Goal: Transaction & Acquisition: Book appointment/travel/reservation

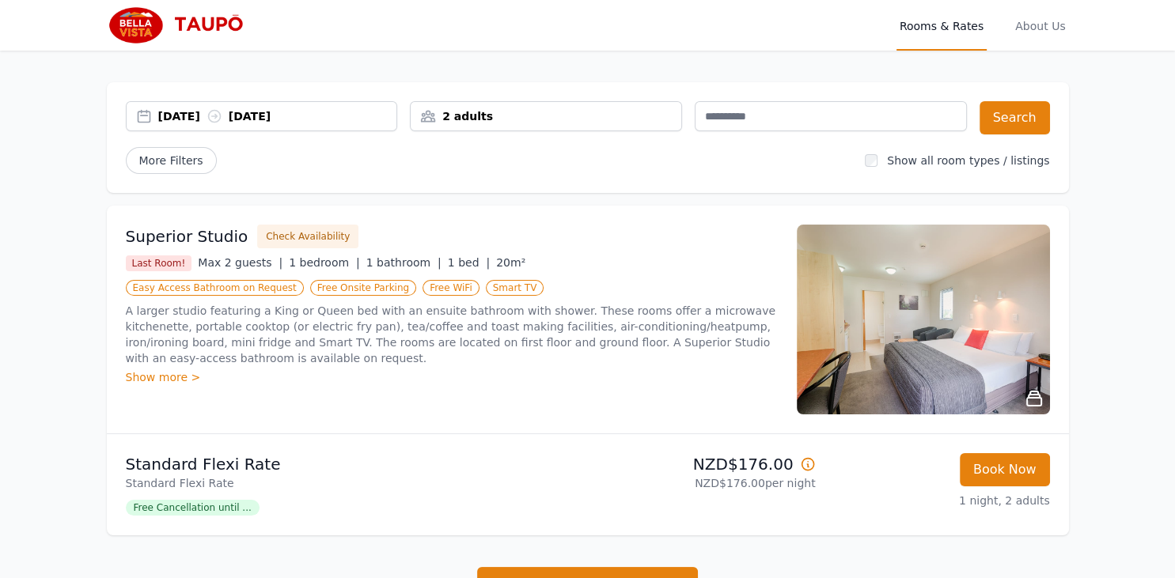
click at [168, 112] on div "[DATE] [DATE]" at bounding box center [277, 116] width 239 height 16
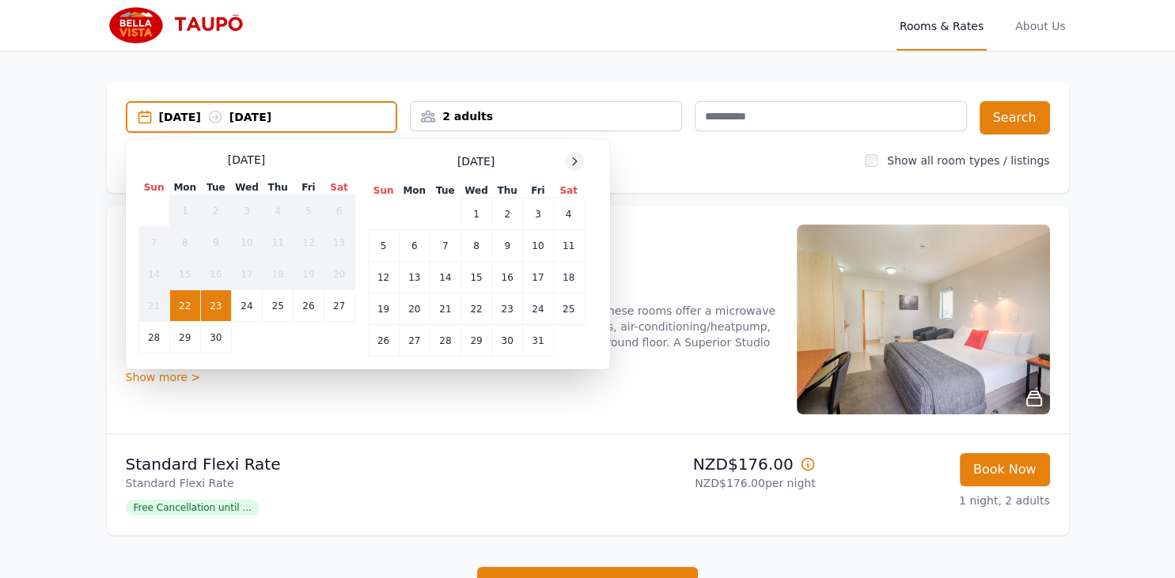
click at [570, 159] on icon at bounding box center [574, 161] width 13 height 13
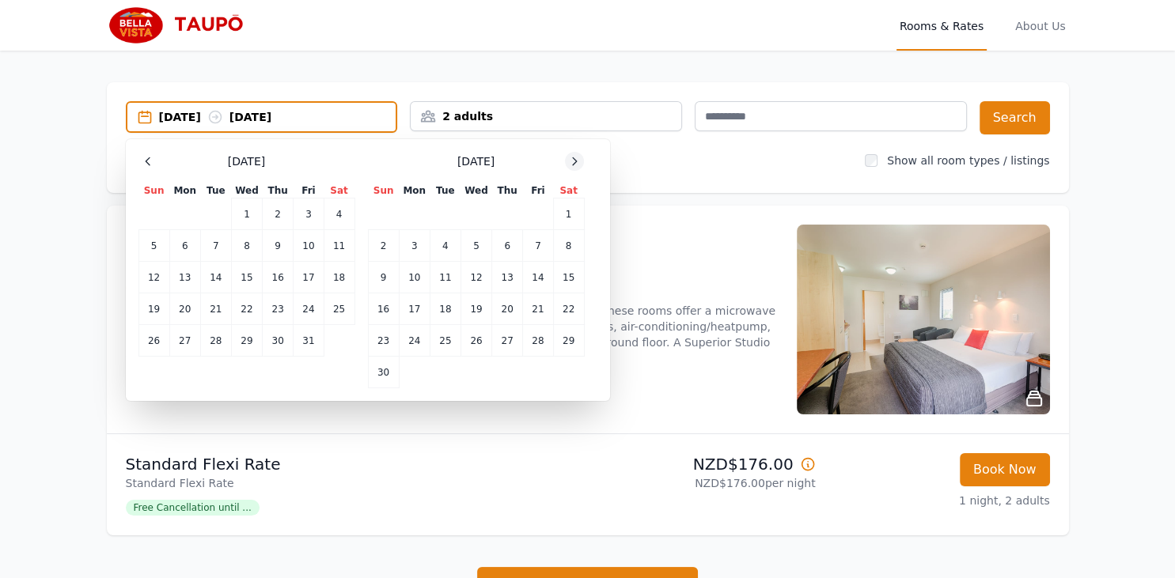
click at [570, 159] on icon at bounding box center [574, 161] width 13 height 13
click at [411, 281] on td "15" at bounding box center [414, 278] width 31 height 32
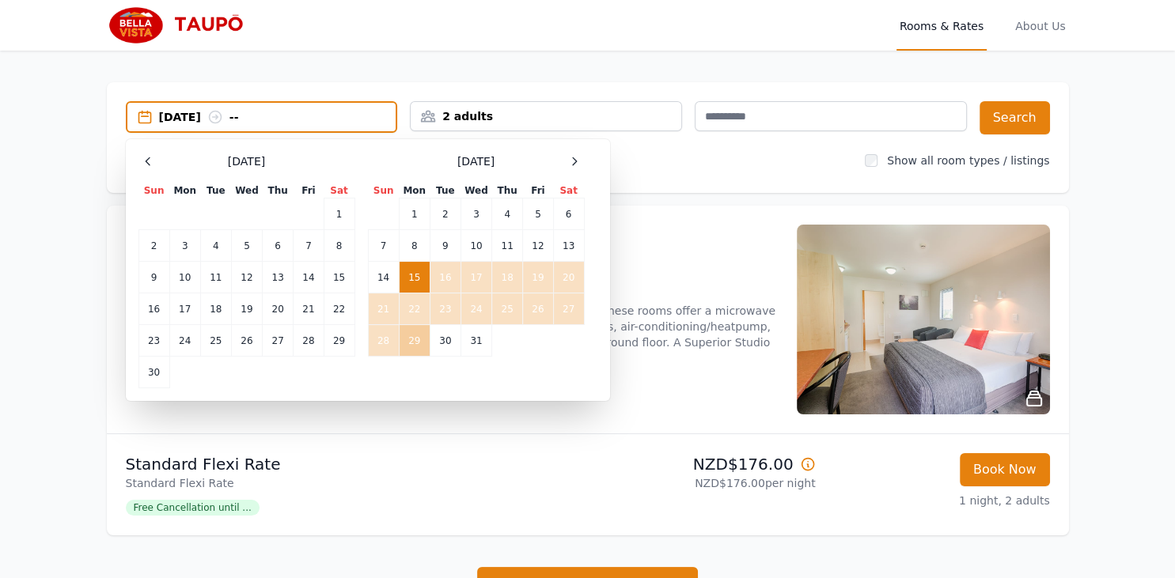
click at [416, 340] on td "29" at bounding box center [414, 341] width 31 height 32
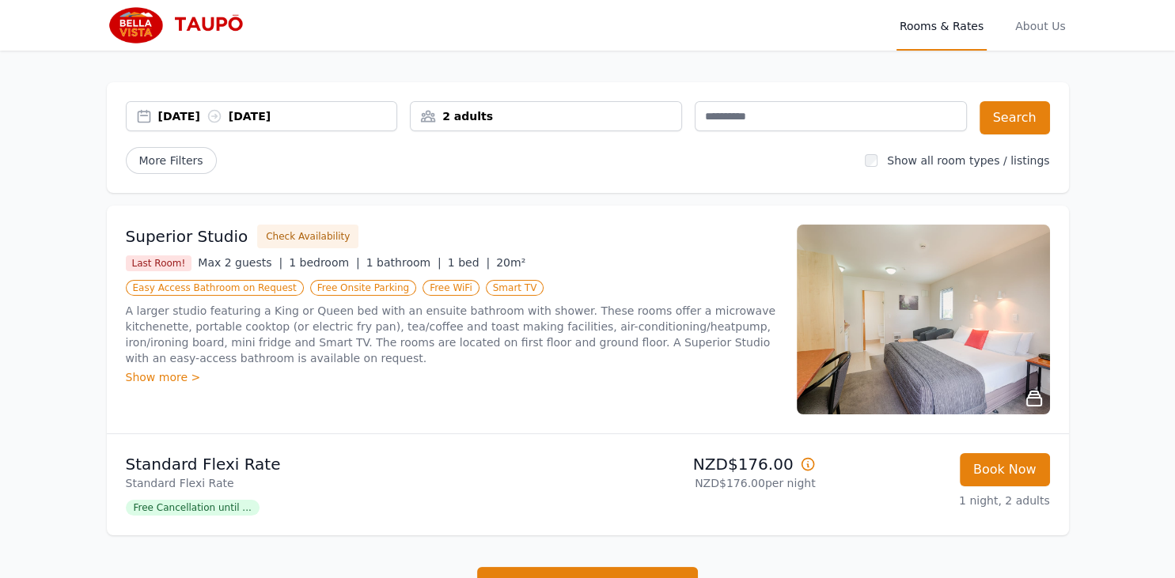
click at [498, 110] on div "2 adults" at bounding box center [546, 116] width 271 height 16
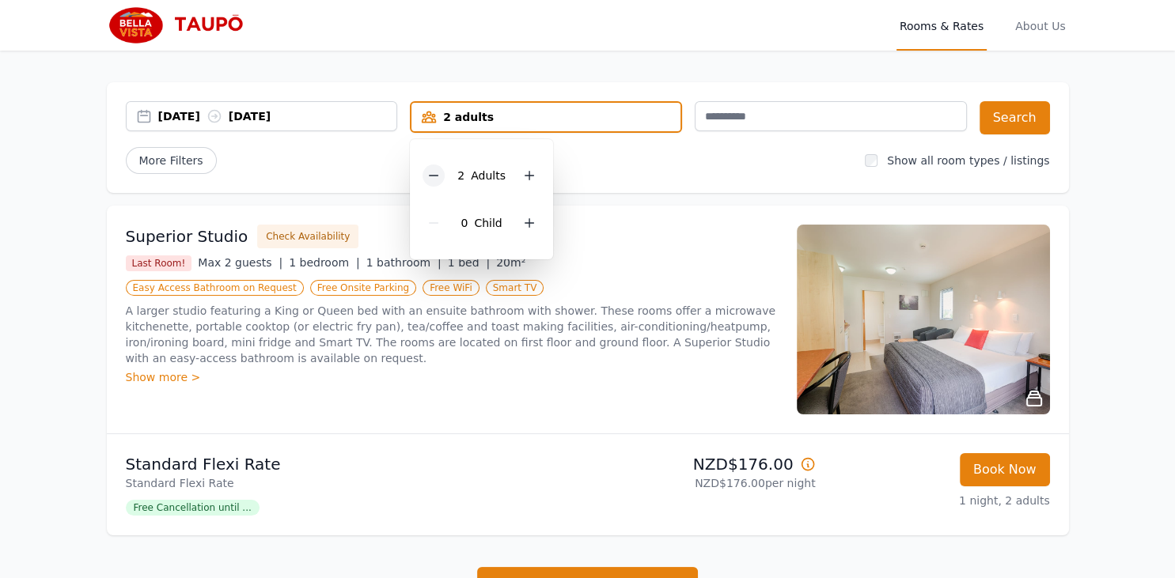
click at [437, 179] on icon at bounding box center [433, 175] width 13 height 13
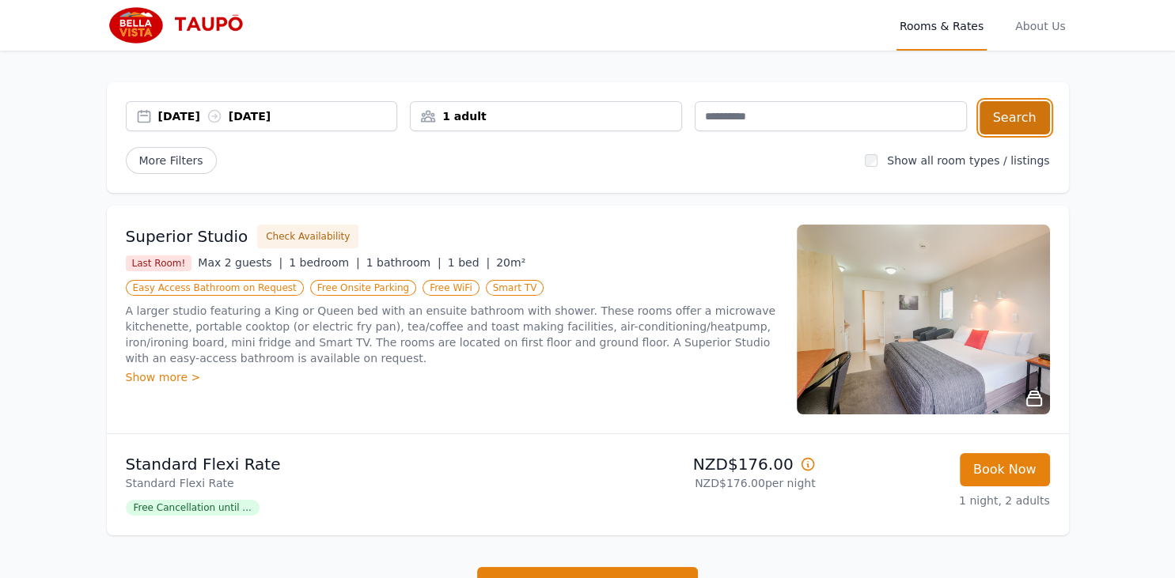
click at [1023, 112] on button "Search" at bounding box center [1014, 117] width 70 height 33
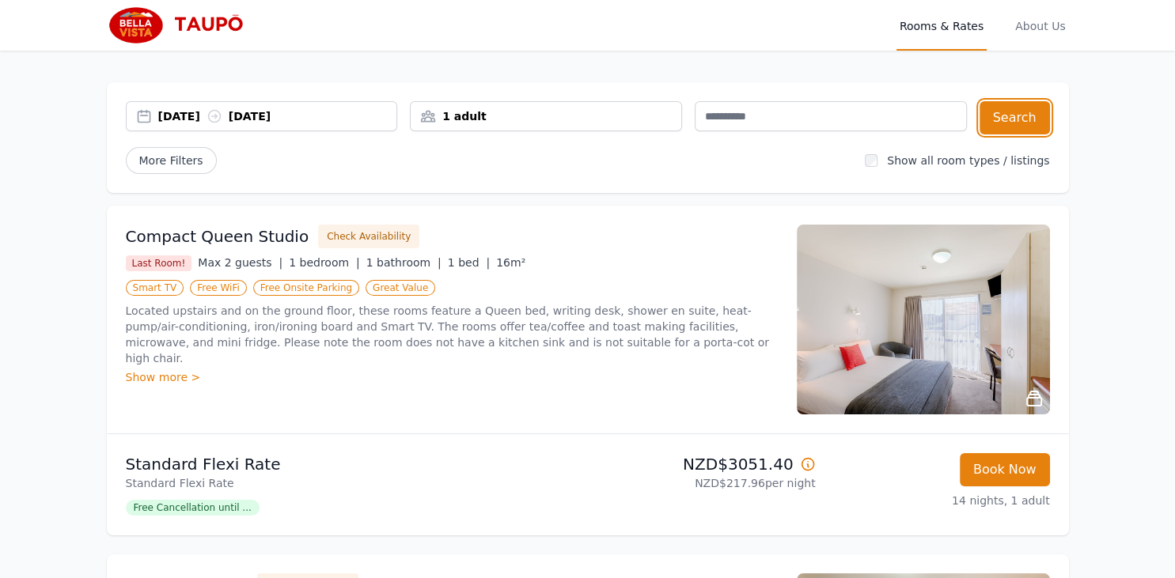
click at [199, 112] on div "[DATE] [DATE]" at bounding box center [277, 116] width 239 height 16
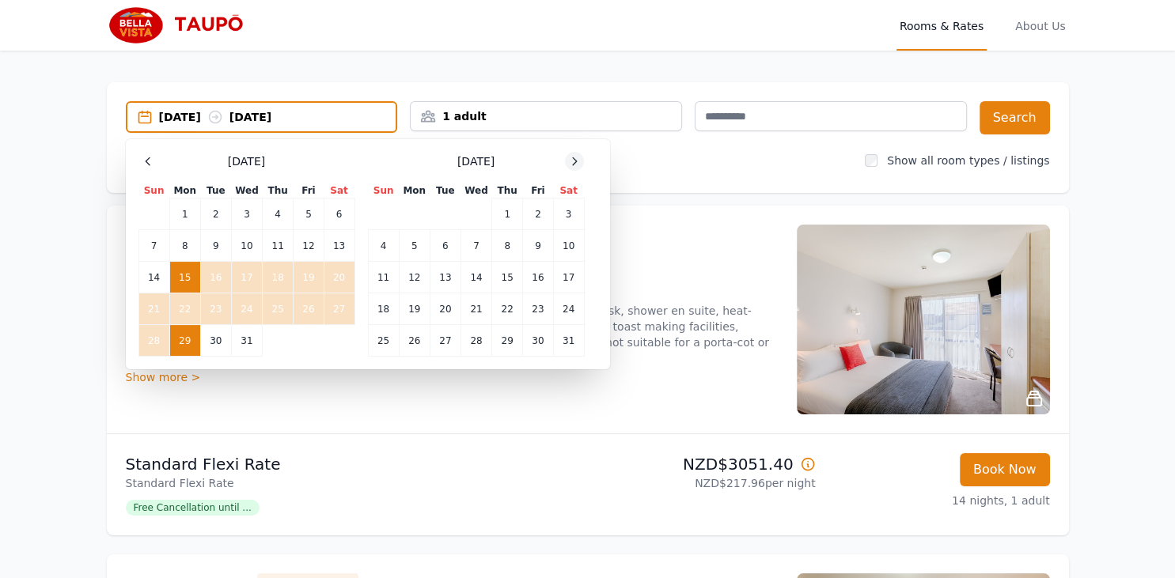
click at [571, 155] on icon at bounding box center [574, 161] width 13 height 13
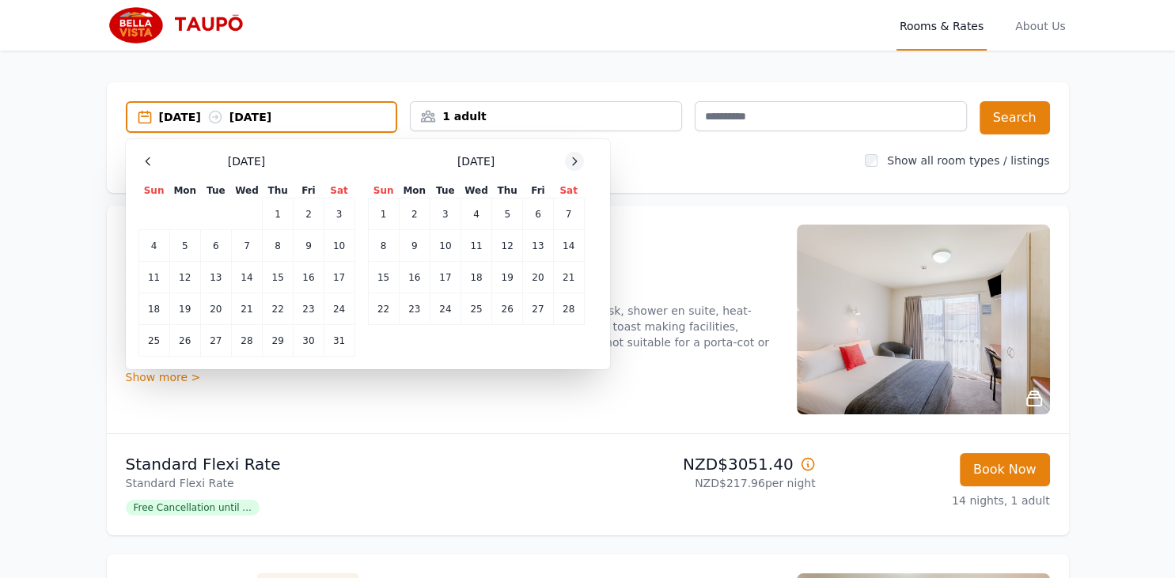
click at [571, 155] on icon at bounding box center [574, 161] width 13 height 13
click at [385, 274] on td "12" at bounding box center [383, 278] width 31 height 32
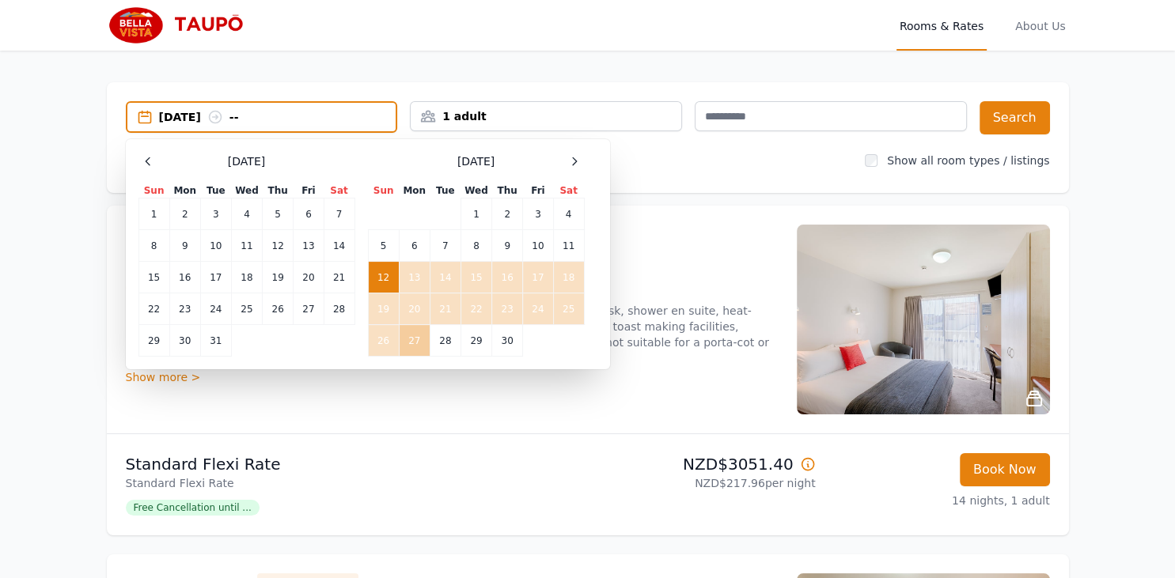
click at [415, 337] on td "27" at bounding box center [414, 341] width 31 height 32
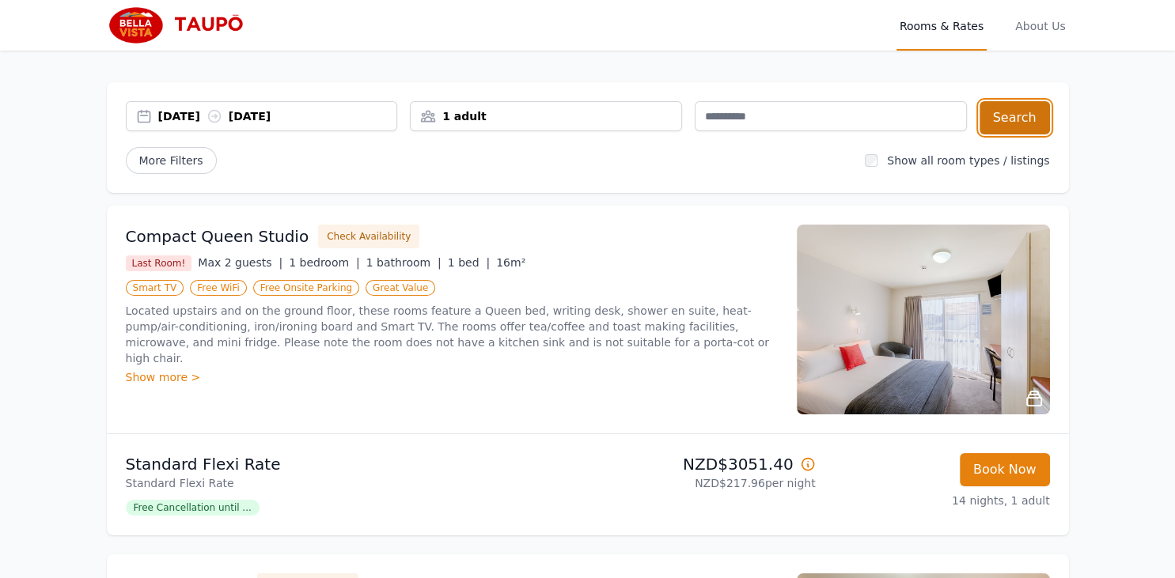
click at [1016, 115] on button "Search" at bounding box center [1014, 117] width 70 height 33
